Goal: Task Accomplishment & Management: Manage account settings

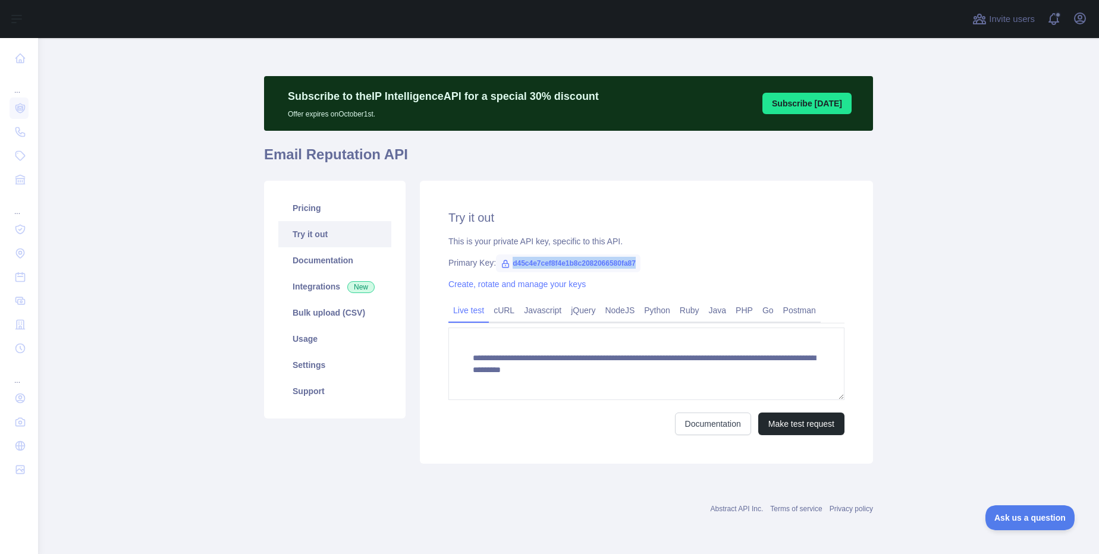
drag, startPoint x: 512, startPoint y: 260, endPoint x: 644, endPoint y: 261, distance: 132.0
click at [644, 261] on div "Primary Key: d45c4e7cef8f4e1b8c2082066580fa87" at bounding box center [646, 263] width 396 height 12
copy span "d45c4e7cef8f4e1b8c2082066580fa87"
click at [310, 367] on link "Settings" at bounding box center [334, 365] width 113 height 26
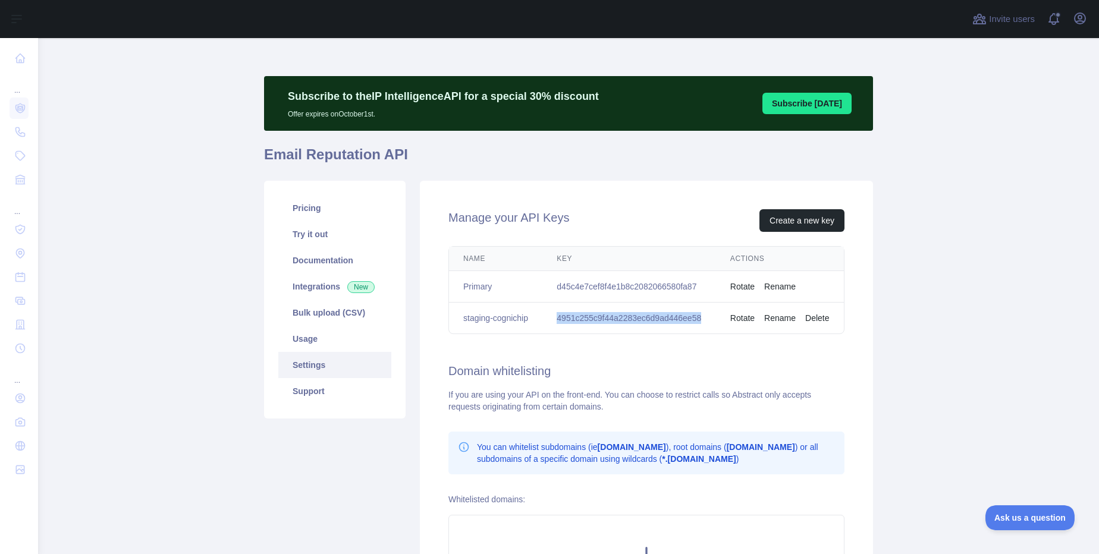
drag, startPoint x: 556, startPoint y: 319, endPoint x: 705, endPoint y: 320, distance: 149.2
click at [705, 320] on td "4951c255c9f44a2283ec6d9ad446ee58" at bounding box center [629, 319] width 174 height 32
copy td "4951c255c9f44a2283ec6d9ad446ee58"
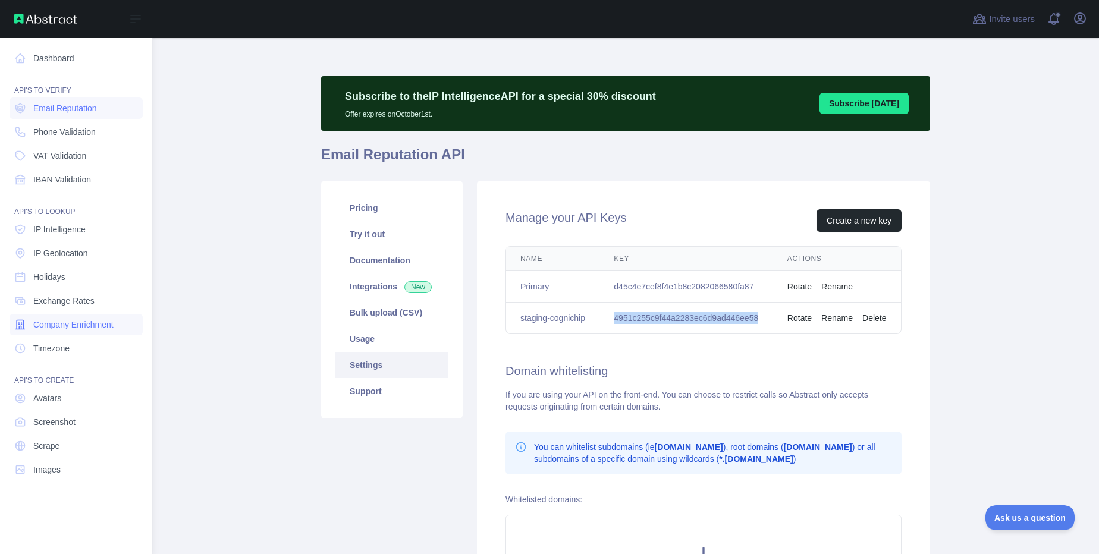
click at [65, 328] on span "Company Enrichment" at bounding box center [73, 325] width 80 height 12
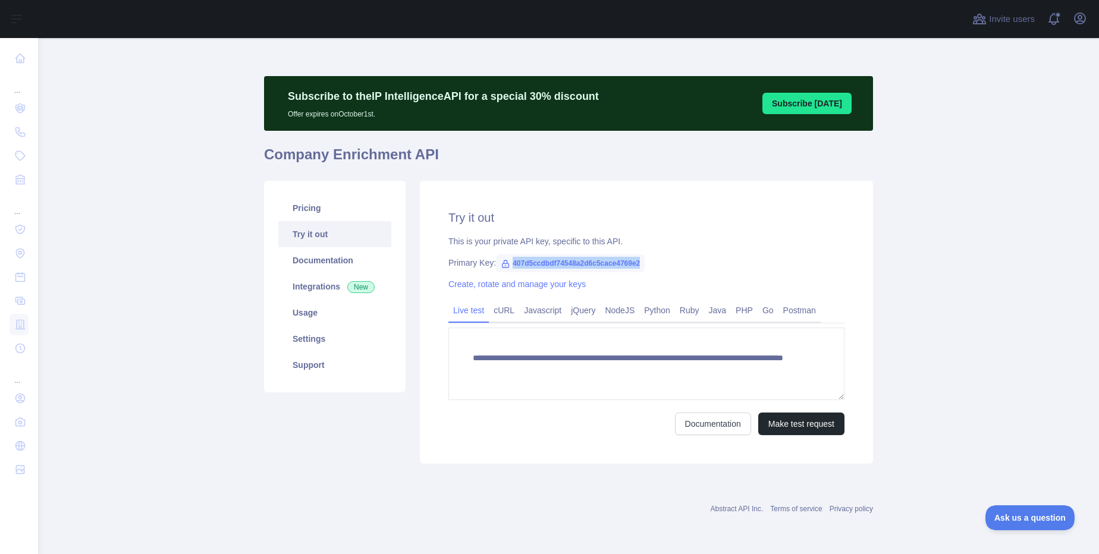
drag, startPoint x: 640, startPoint y: 263, endPoint x: 507, endPoint y: 257, distance: 133.9
click at [507, 257] on span "407d5ccdbdf74548a2d6c5cace4769e2" at bounding box center [570, 263] width 149 height 18
copy span "407d5ccdbdf74548a2d6c5cace4769e2"
click at [342, 341] on link "Settings" at bounding box center [334, 339] width 113 height 26
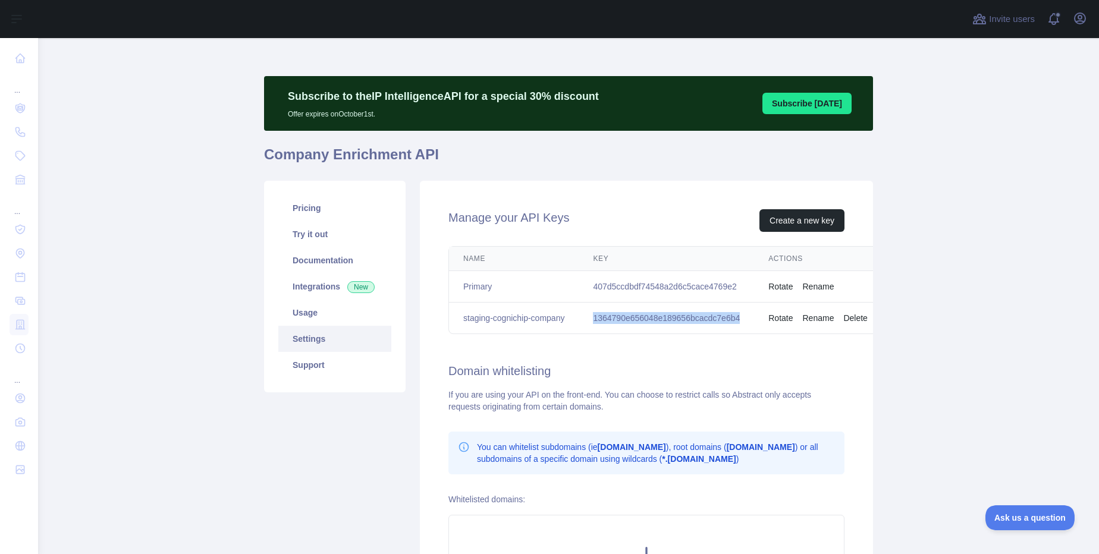
drag, startPoint x: 593, startPoint y: 319, endPoint x: 733, endPoint y: 326, distance: 139.9
click at [733, 326] on td "1364790e656048e189656bcacdc7e6b4" at bounding box center [666, 319] width 175 height 32
copy td "1364790e656048e189656bcacdc7e6b4"
